Goal: Check status: Check status

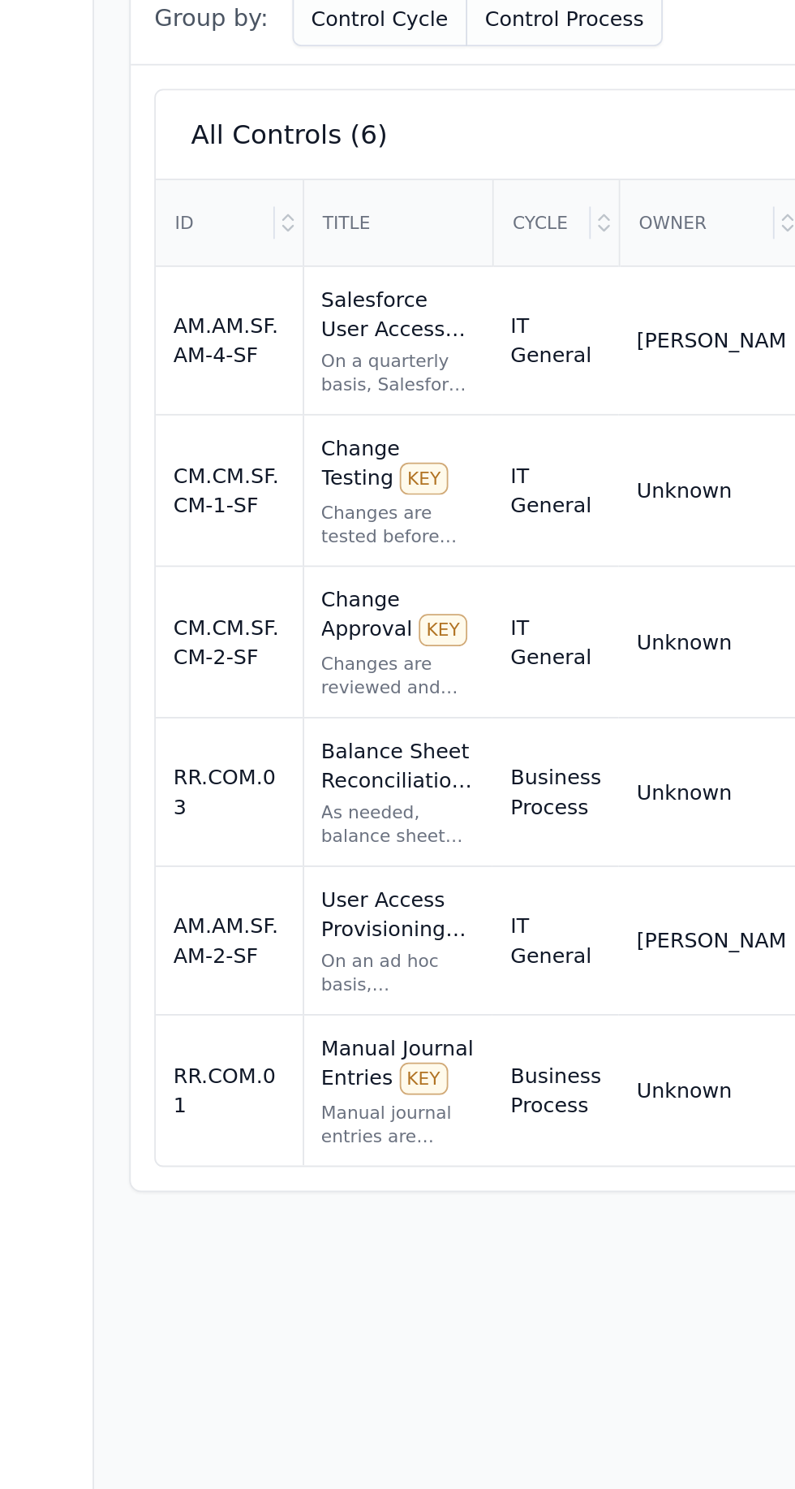
click at [248, 1139] on div "Manual Journal Entries KEY Manual journal entries are reviewed and approved in …" at bounding box center [220, 1170] width 85 height 63
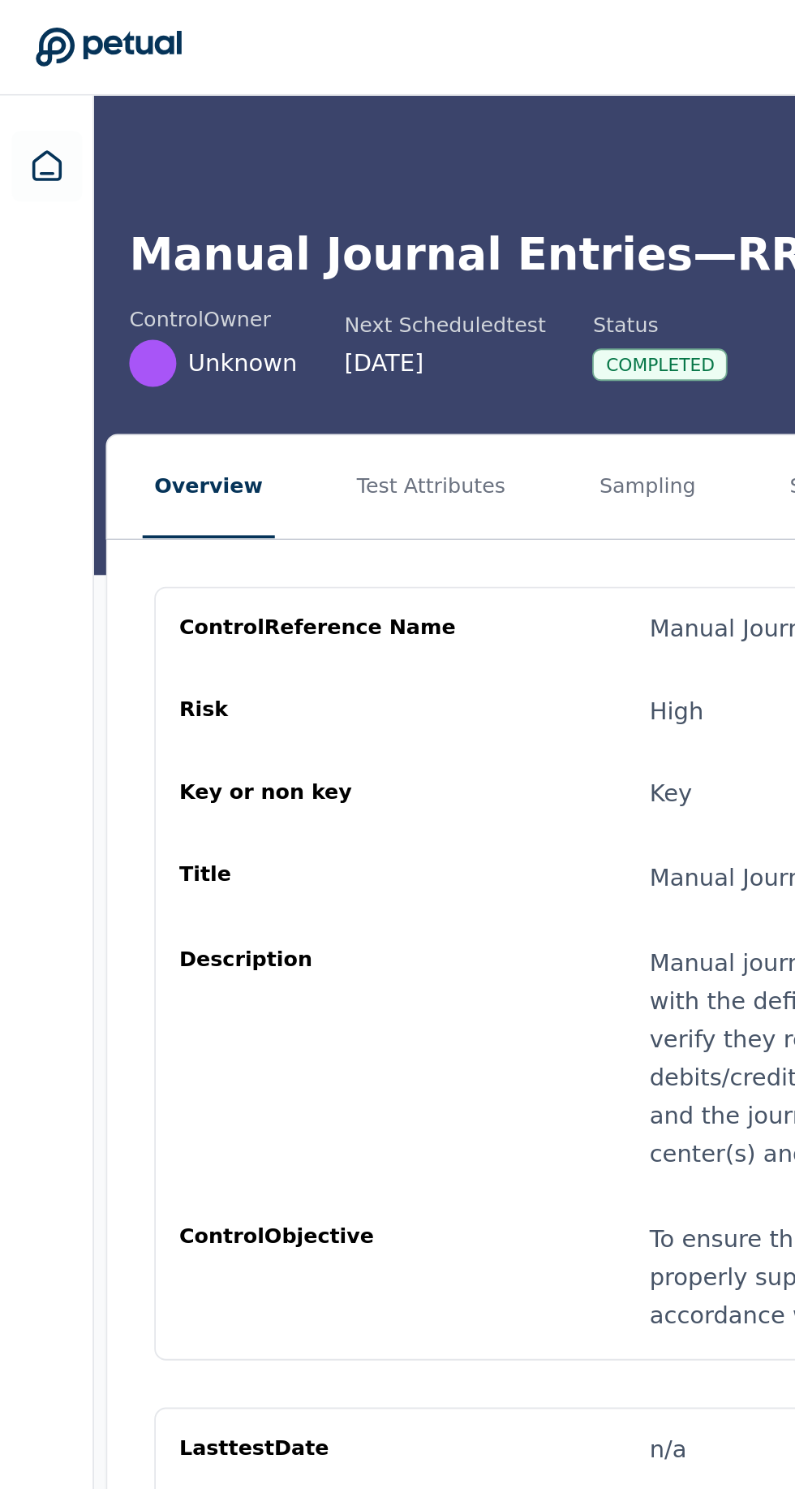
click at [328, 271] on button "Sampling" at bounding box center [358, 268] width 67 height 57
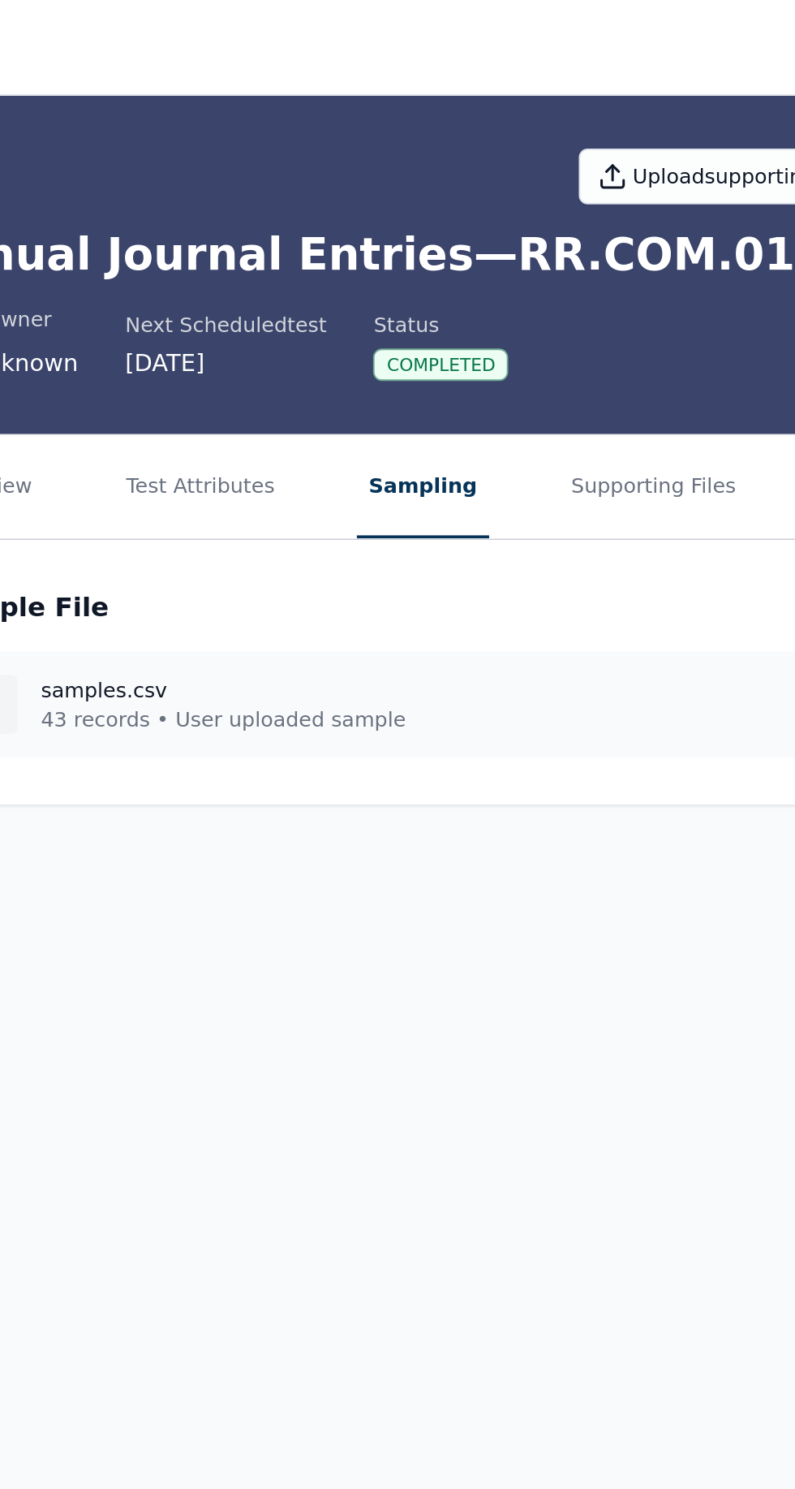
click at [442, 279] on button "Supporting Files" at bounding box center [482, 268] width 104 height 57
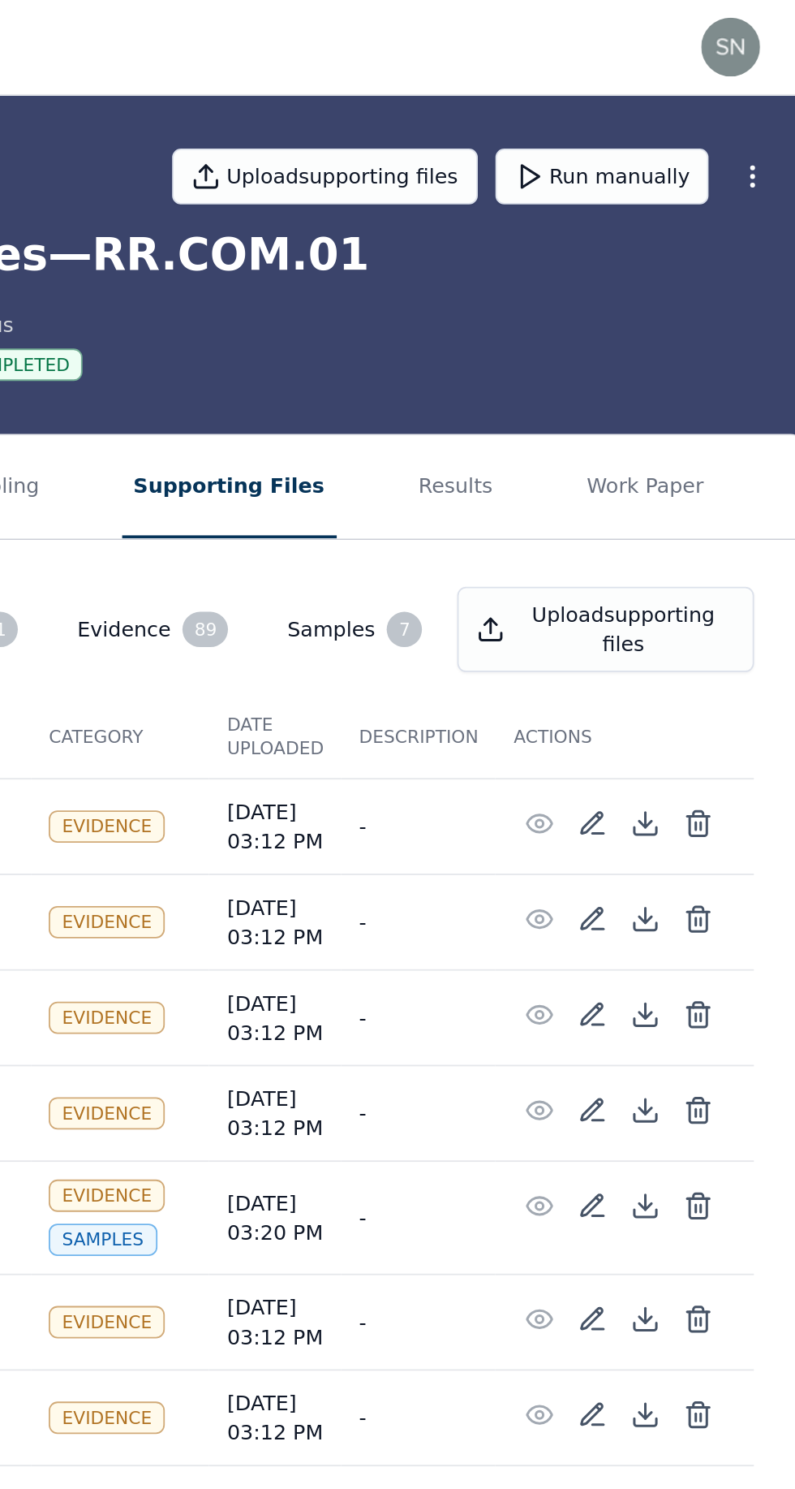
click at [583, 278] on button "Results" at bounding box center [608, 268] width 54 height 57
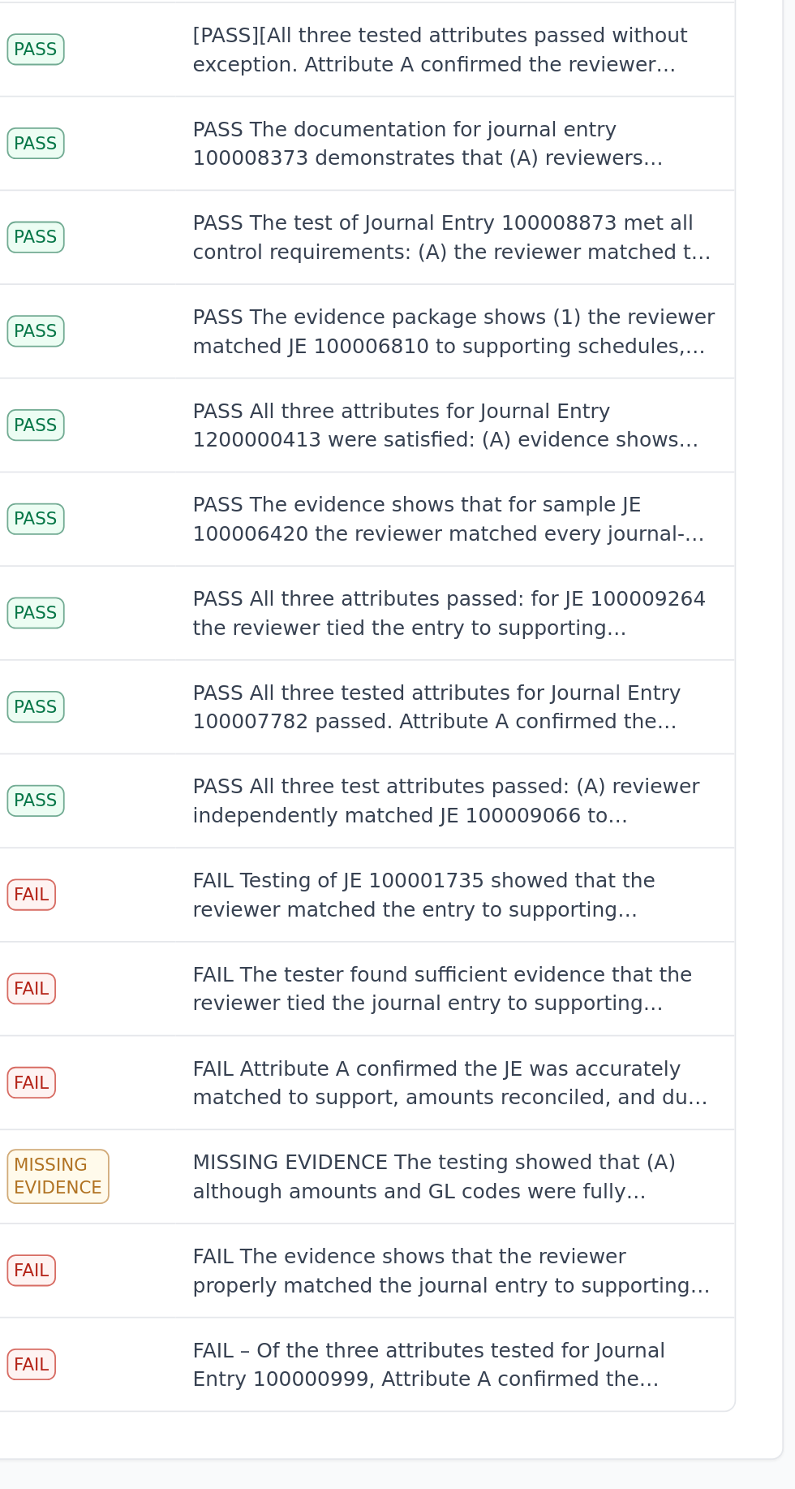
scroll to position [1562, 0]
click at [651, 1155] on div "FAIL Testing of JE 100001735 showed that the reviewer matched the entry to supp…" at bounding box center [604, 1155] width 295 height 32
click at [620, 1157] on div "FAIL Testing of JE 100001735 showed that the reviewer matched the entry to supp…" at bounding box center [604, 1155] width 295 height 32
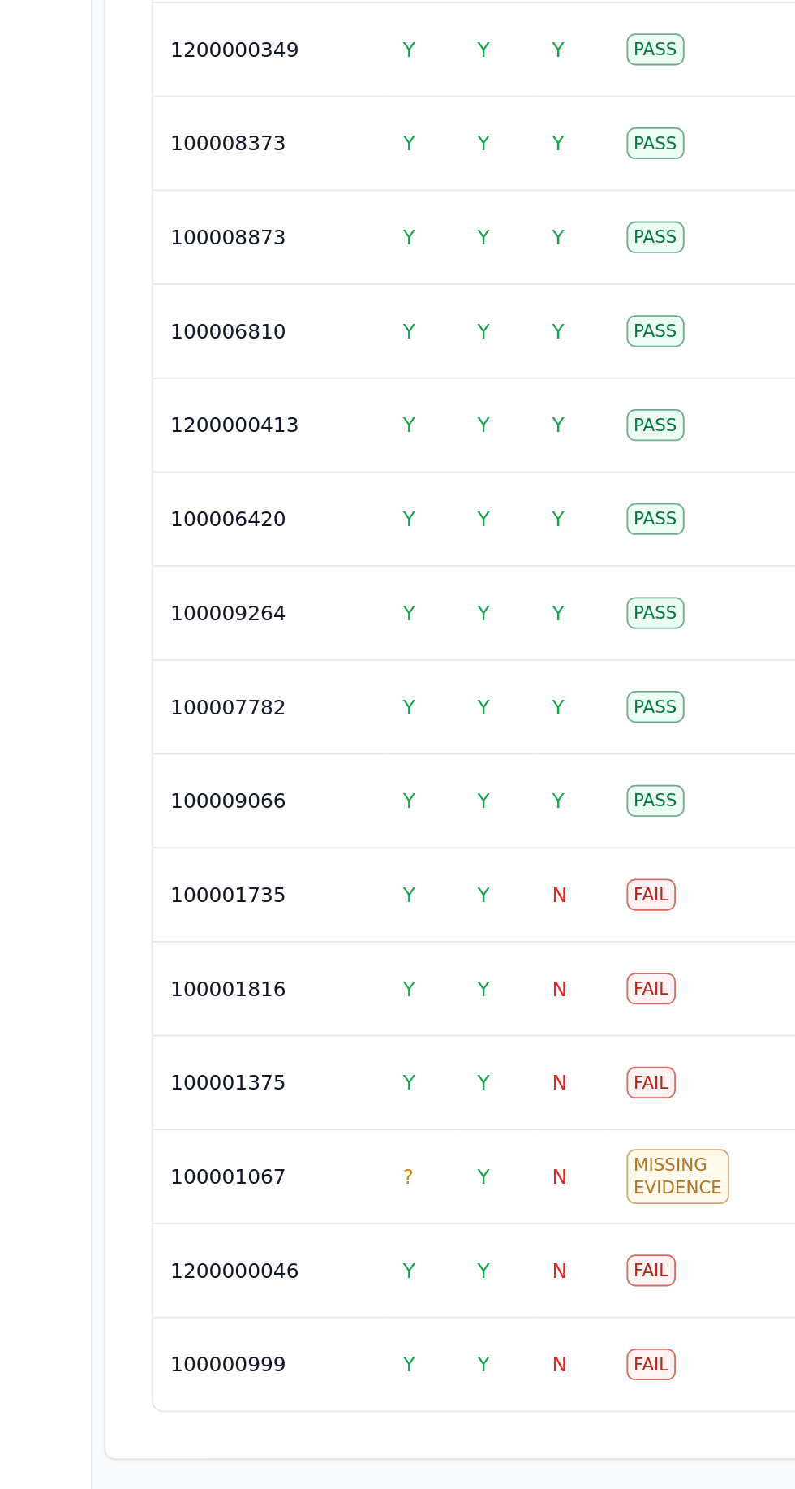
click at [168, 1147] on div "100001735" at bounding box center [151, 1155] width 111 height 16
click at [198, 1147] on div "100001735" at bounding box center [151, 1155] width 111 height 16
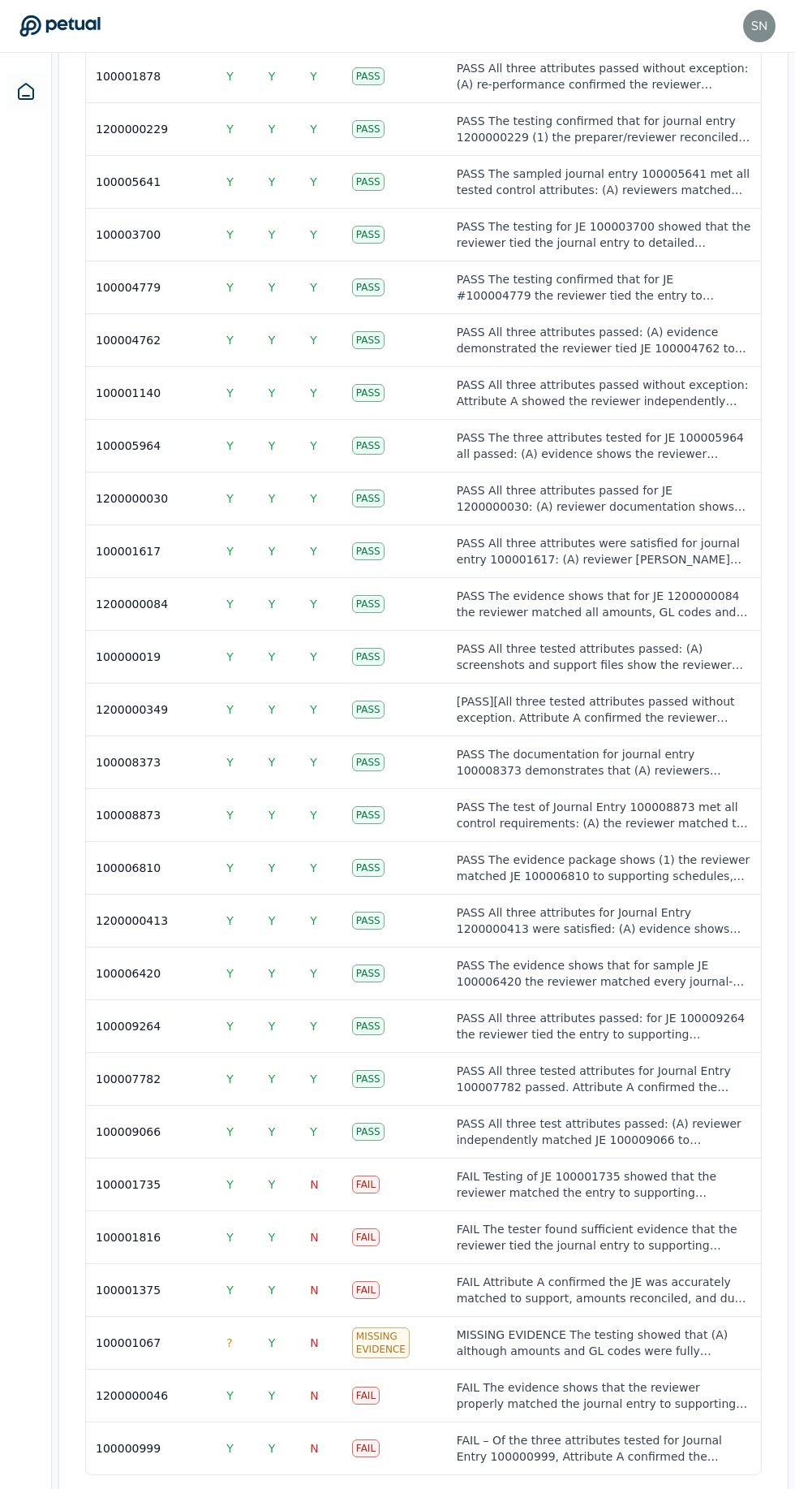
scroll to position [1519, 0]
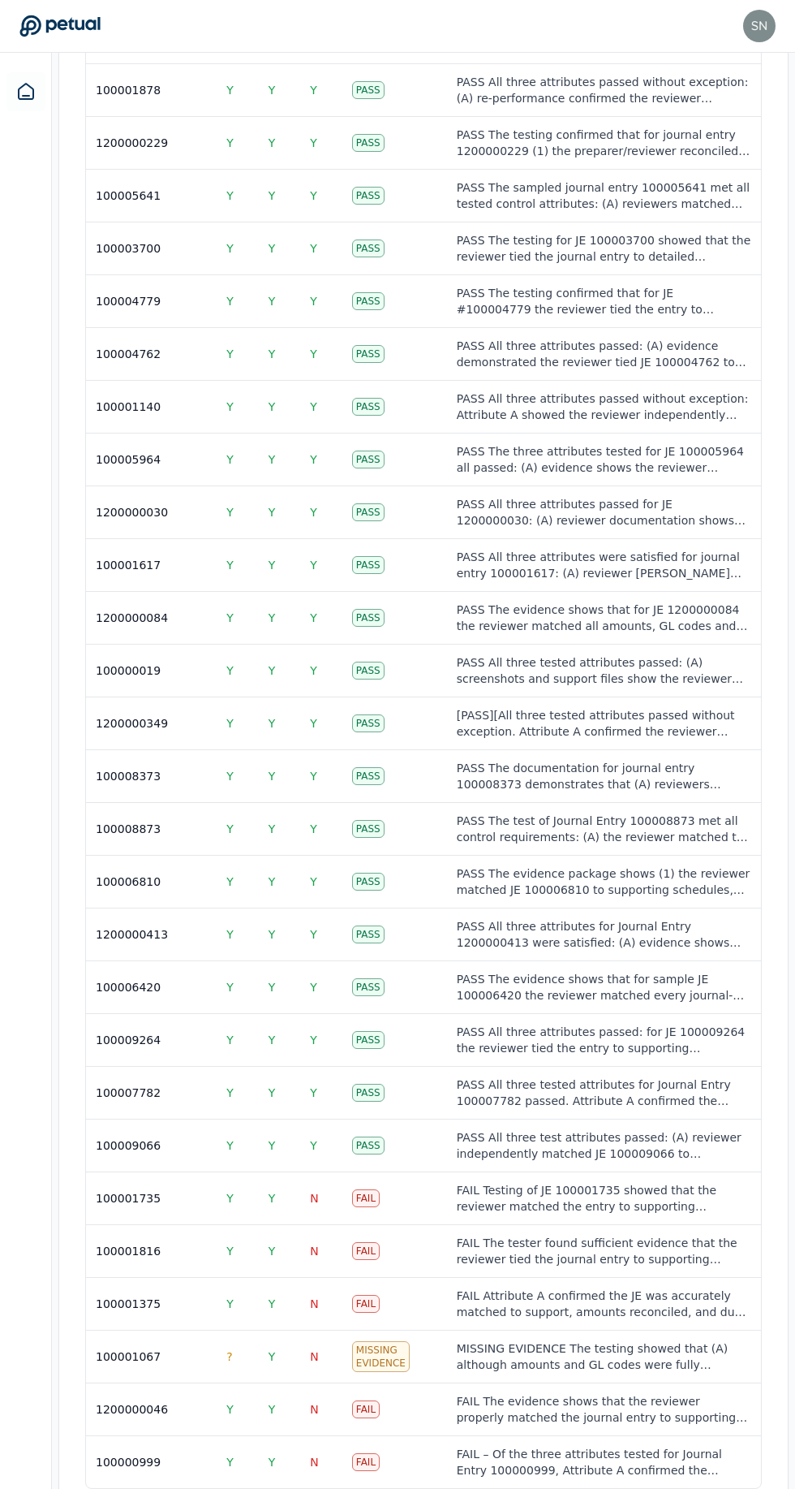
click at [424, 1178] on td "Fail" at bounding box center [395, 1197] width 105 height 53
click at [429, 1187] on td "Fail" at bounding box center [395, 1197] width 105 height 53
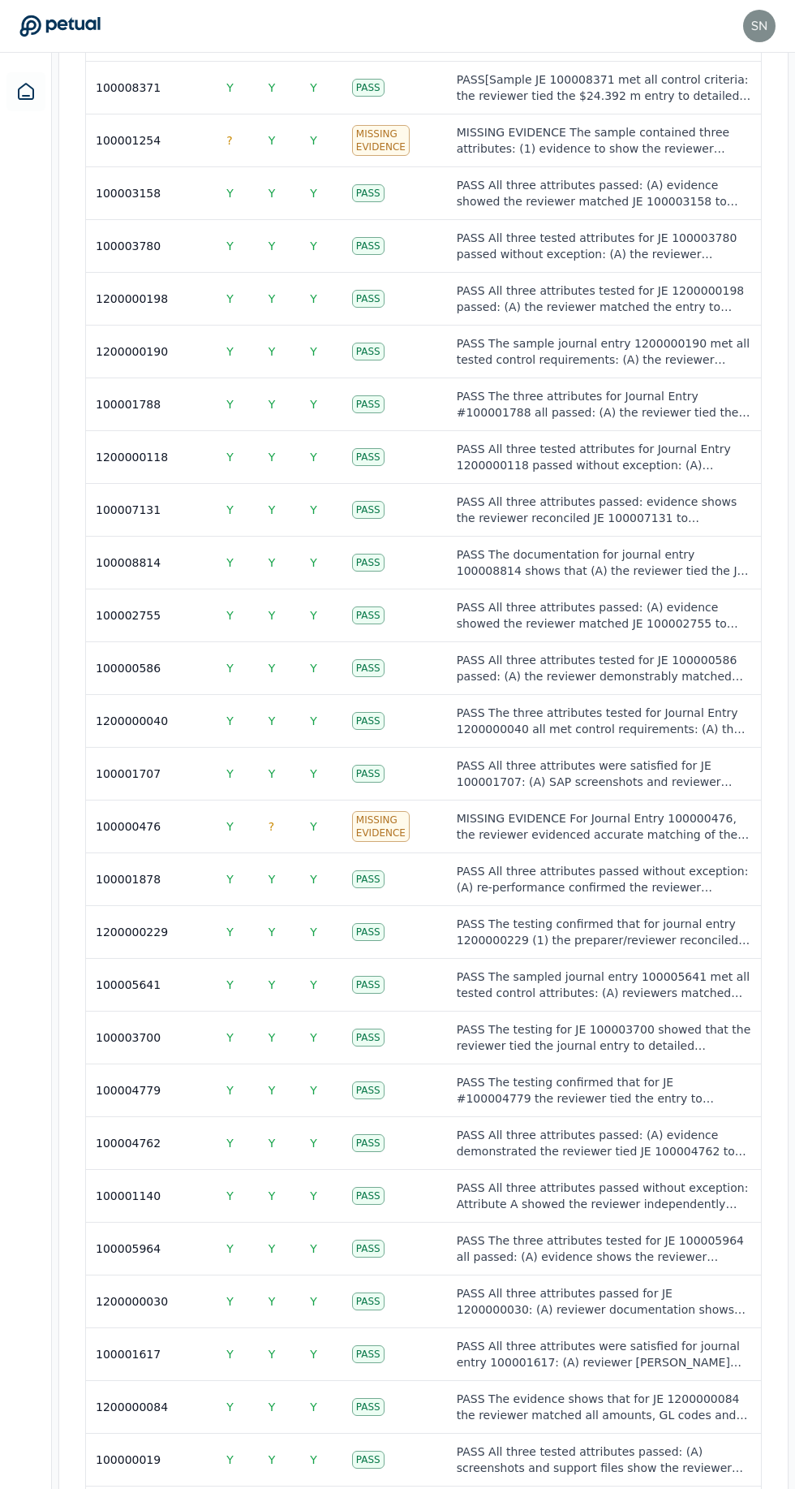
scroll to position [729, 0]
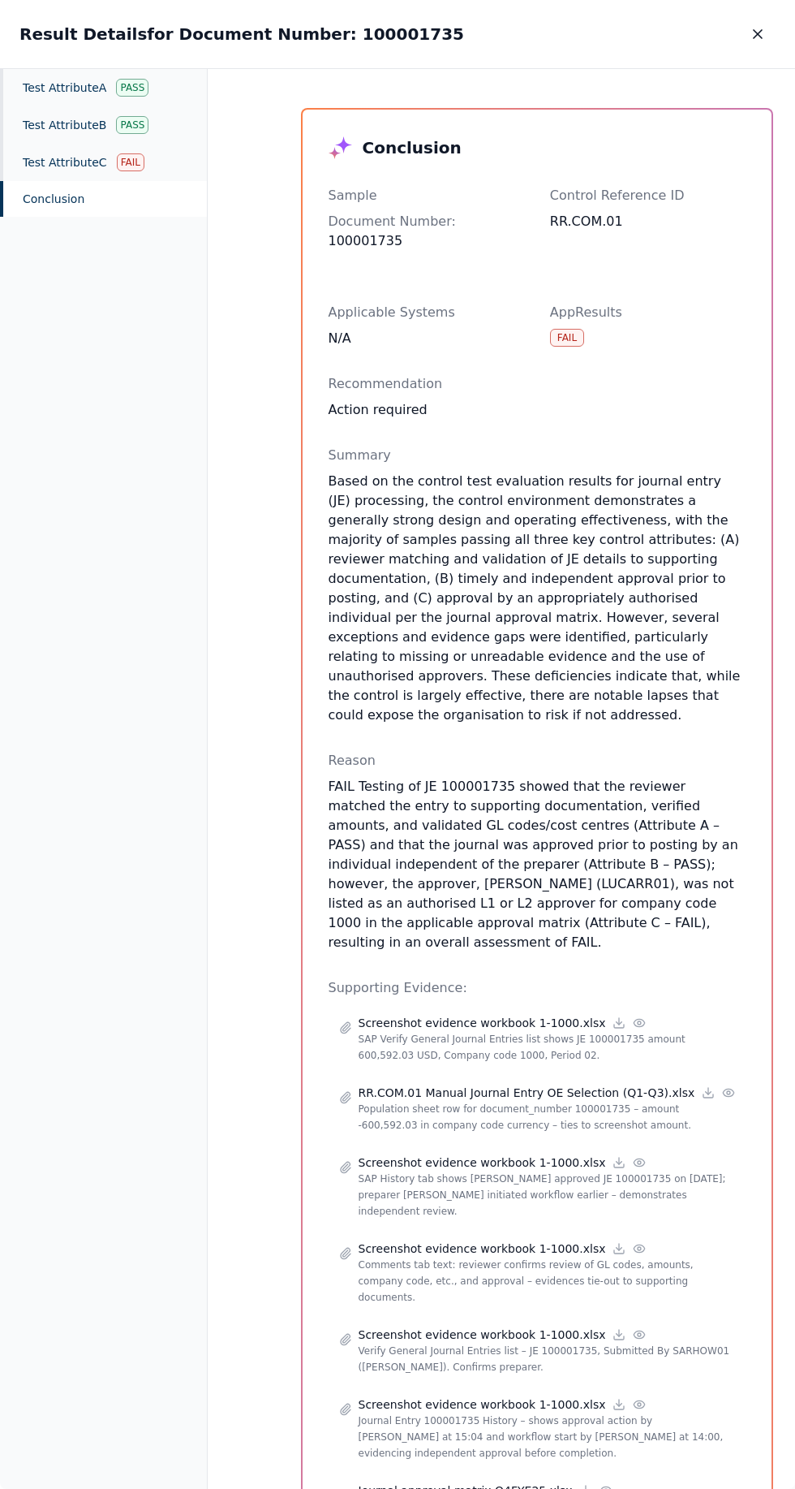
click at [63, 156] on div "Test Attribute C Fail" at bounding box center [103, 162] width 207 height 37
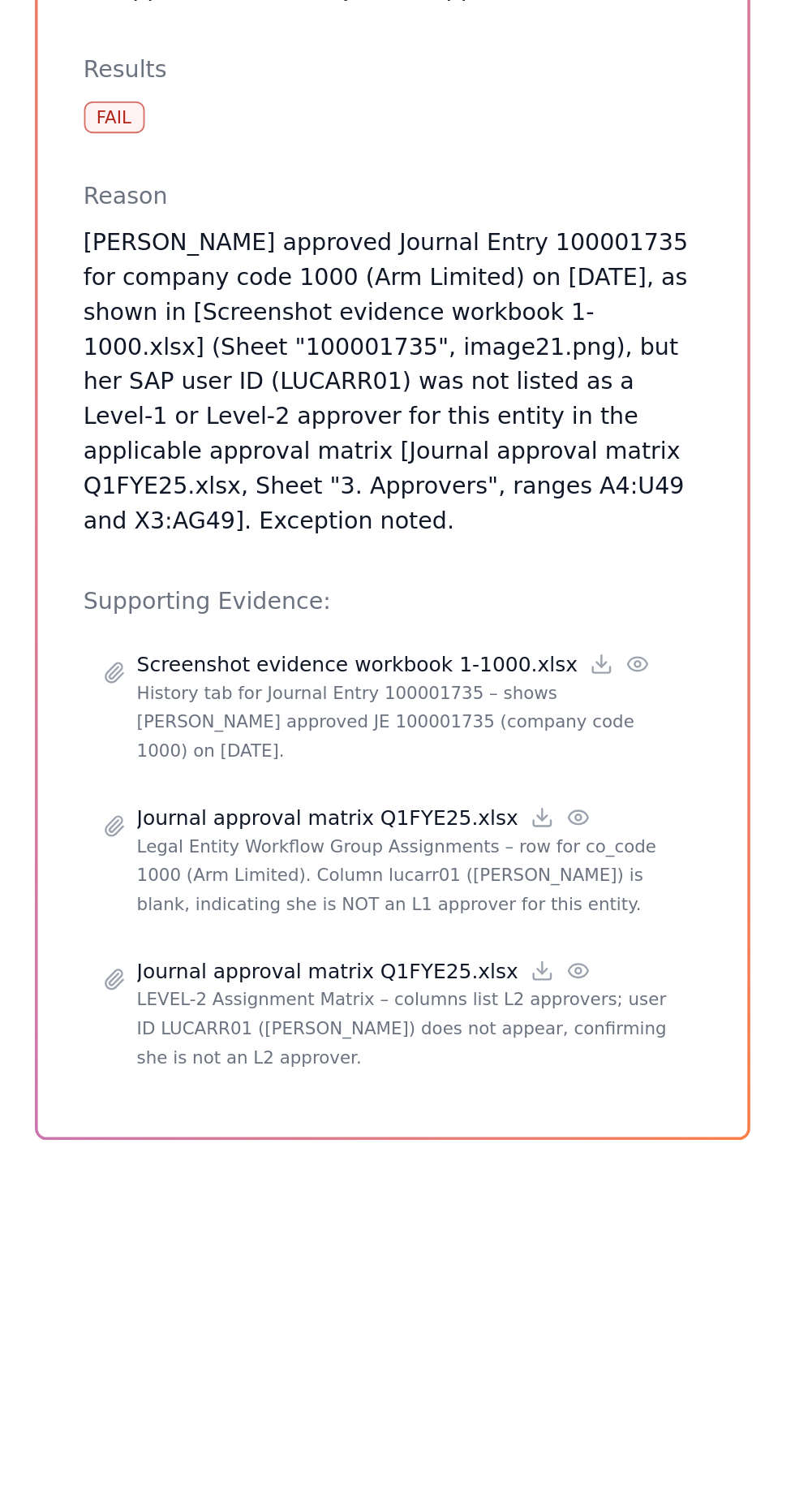
scroll to position [729, 0]
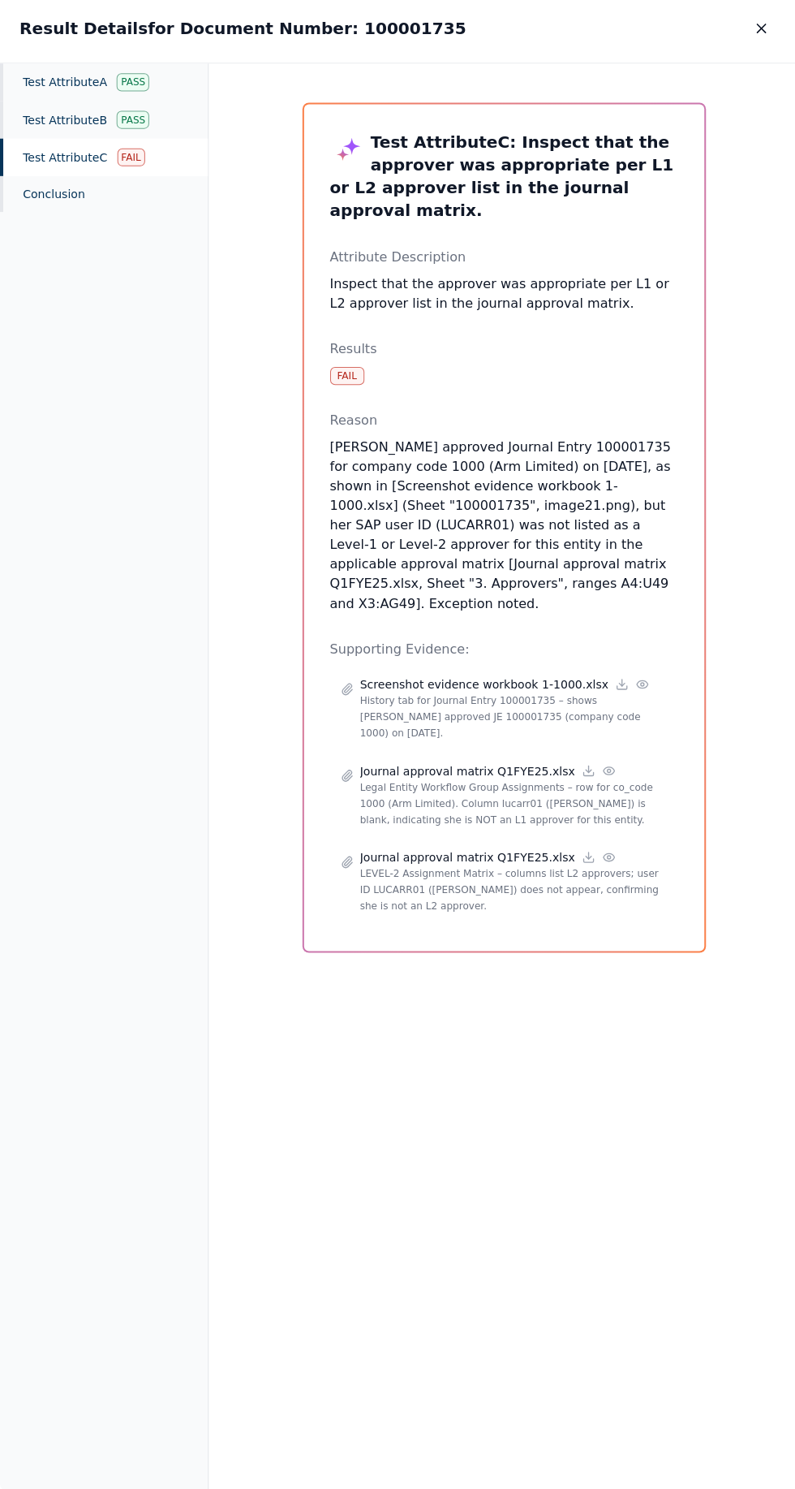
click at [767, 34] on button "button" at bounding box center [758, 33] width 36 height 29
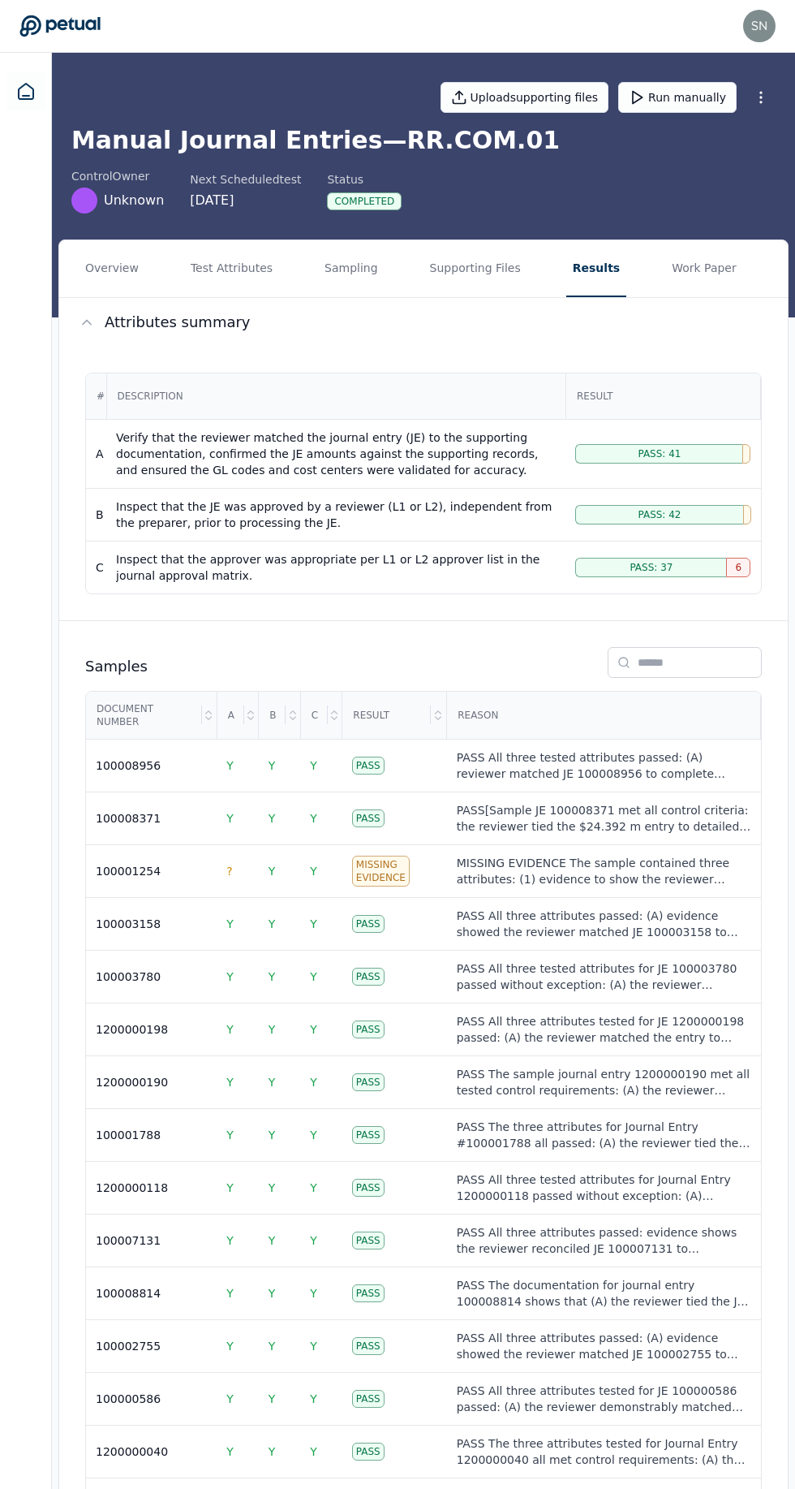
click at [228, 289] on button "Test Attributes" at bounding box center [231, 268] width 95 height 57
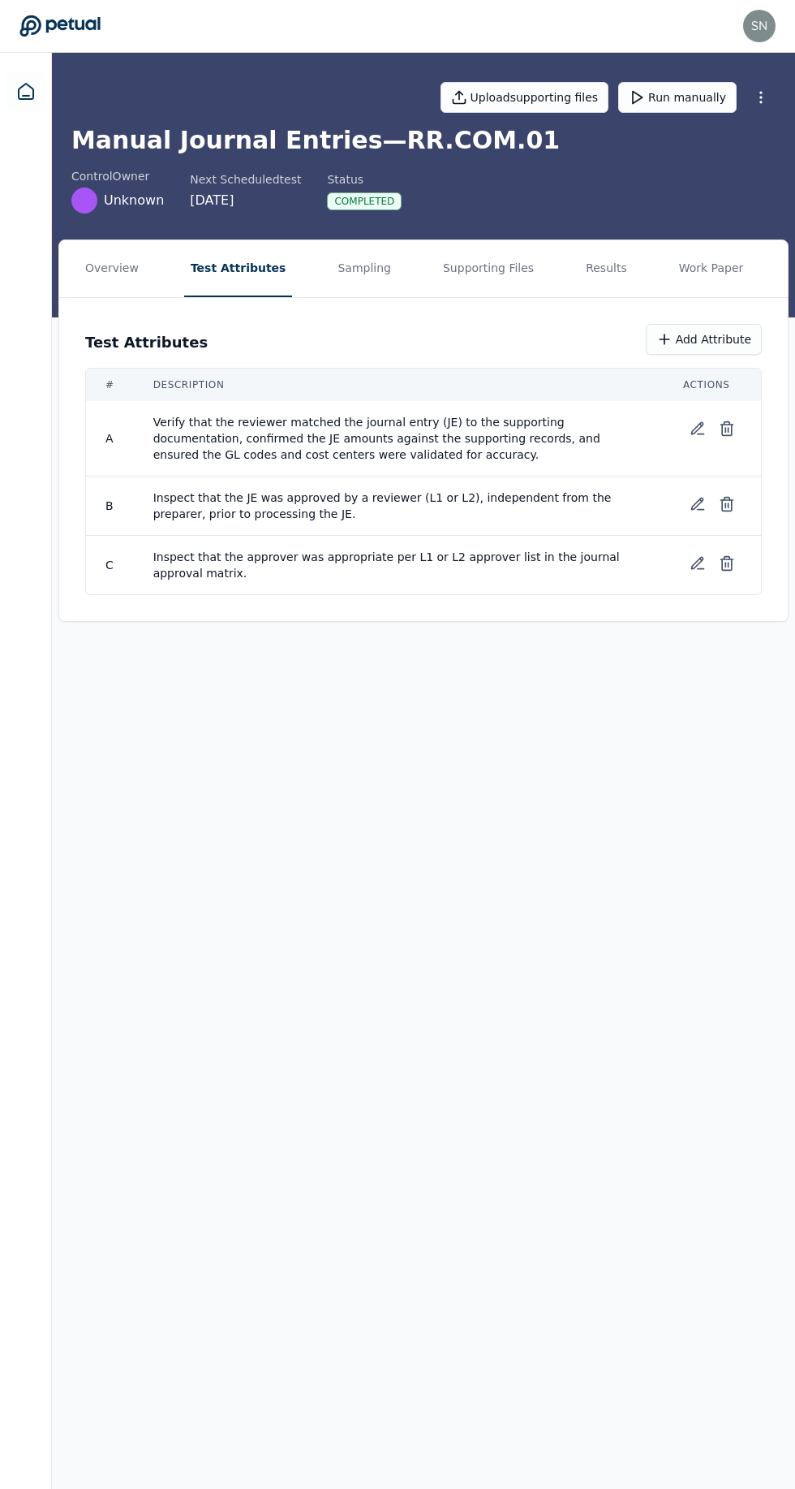
click at [580, 272] on button "Results" at bounding box center [607, 268] width 54 height 57
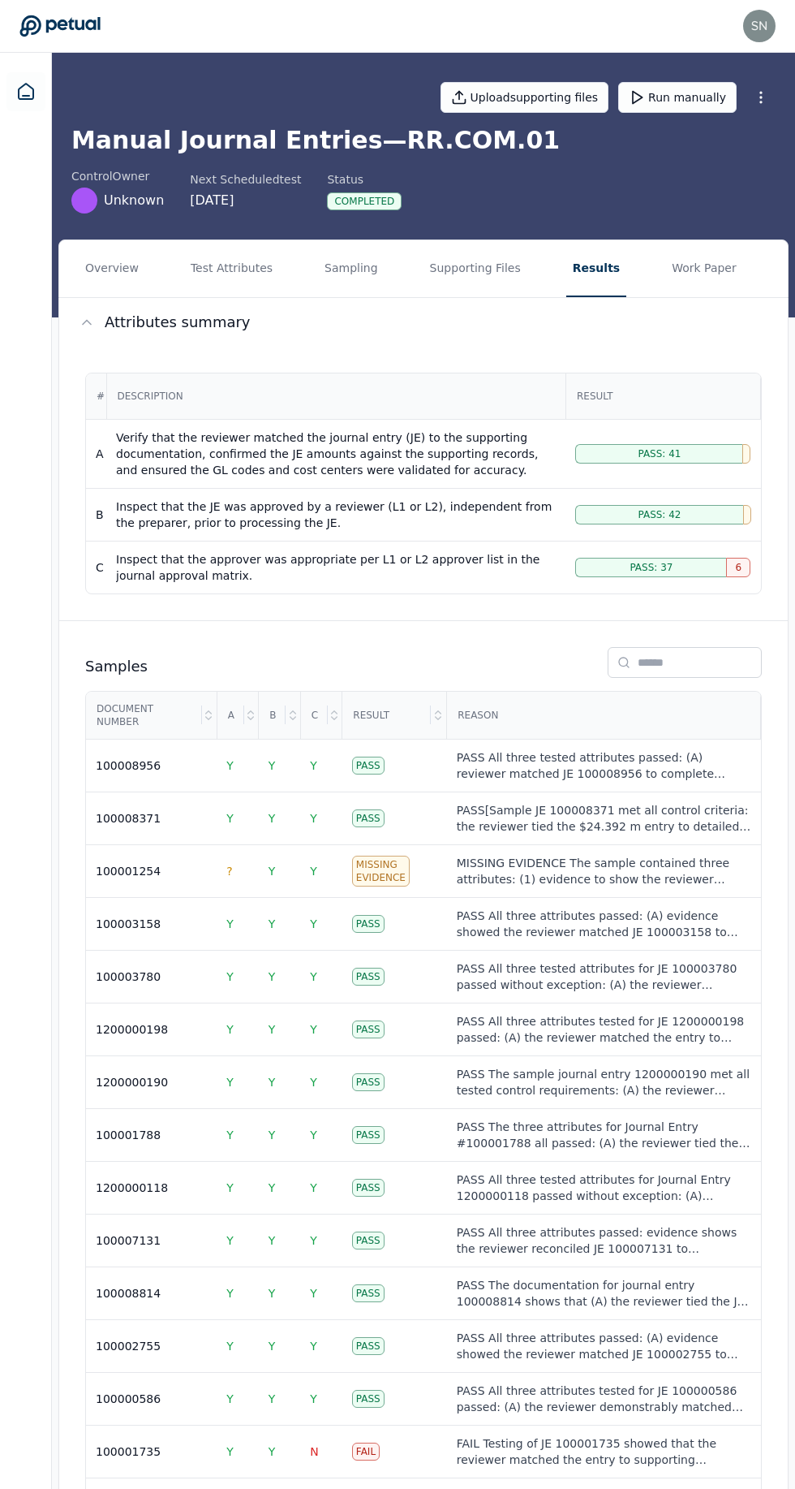
click at [246, 274] on button "Test Attributes" at bounding box center [231, 268] width 95 height 57
